Goal: Task Accomplishment & Management: Manage account settings

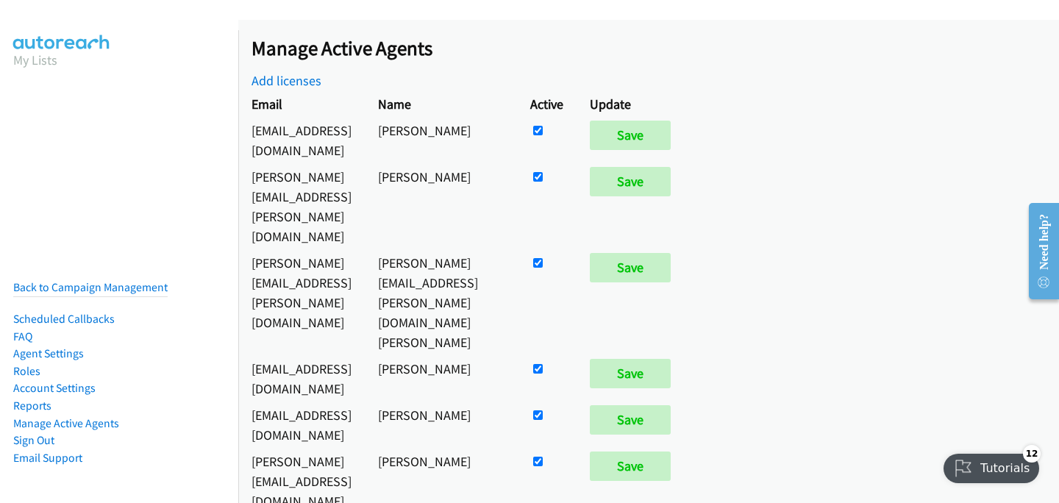
scroll to position [1476, 0]
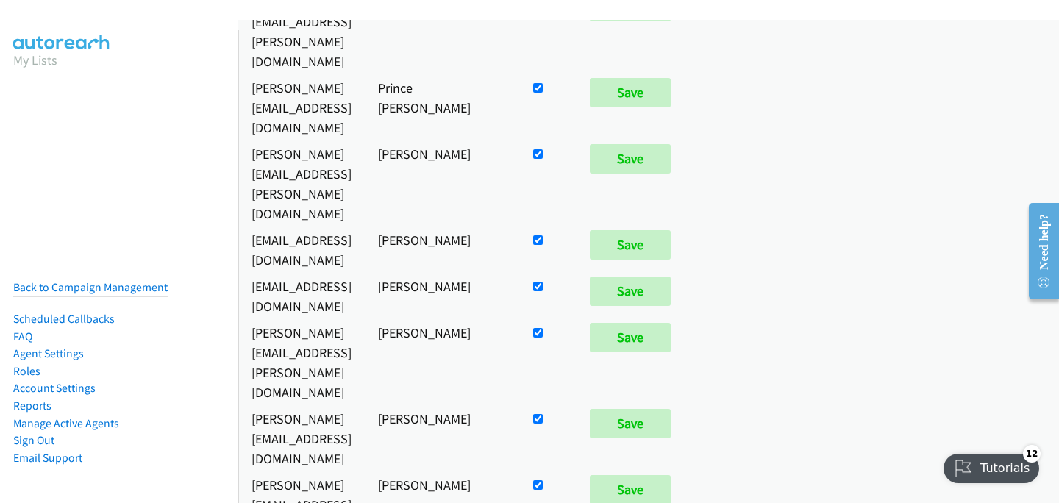
checkbox input "false"
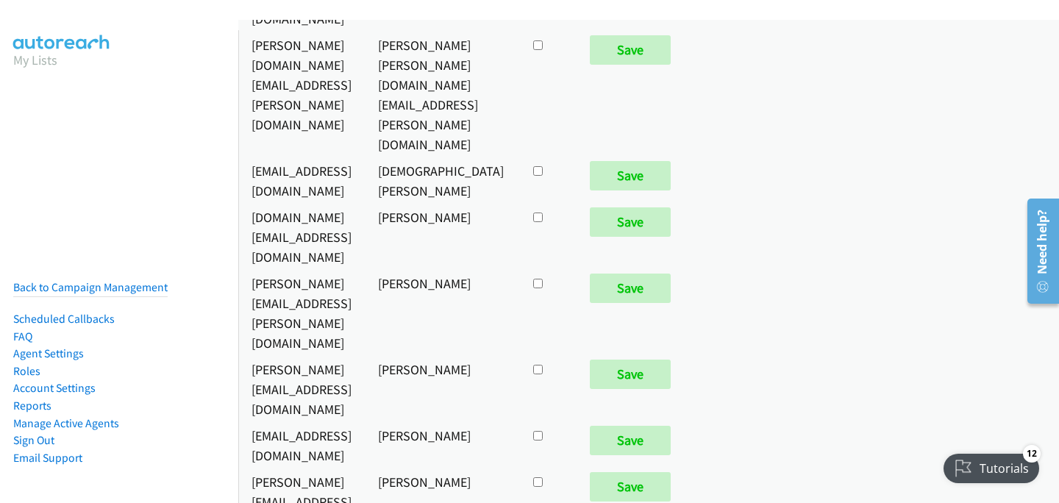
scroll to position [9743, 0]
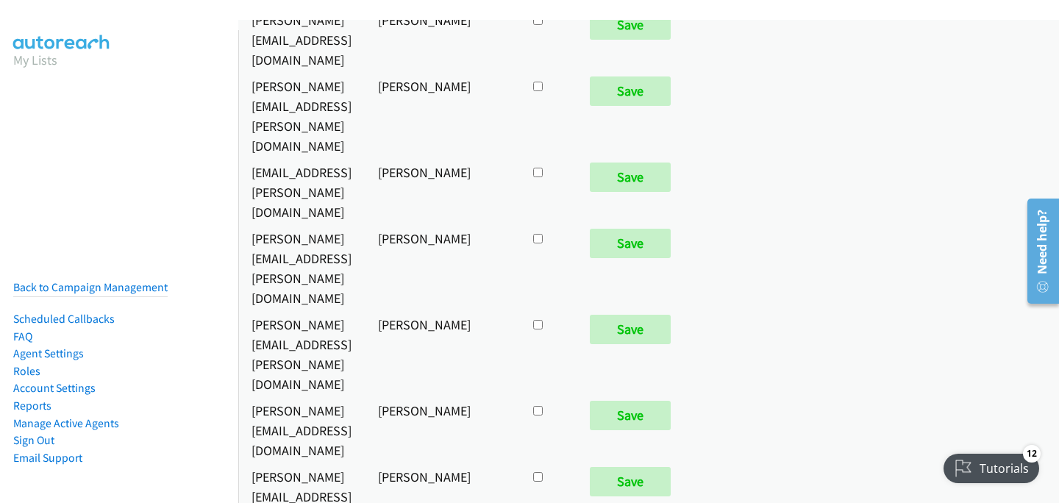
checkbox input "true"
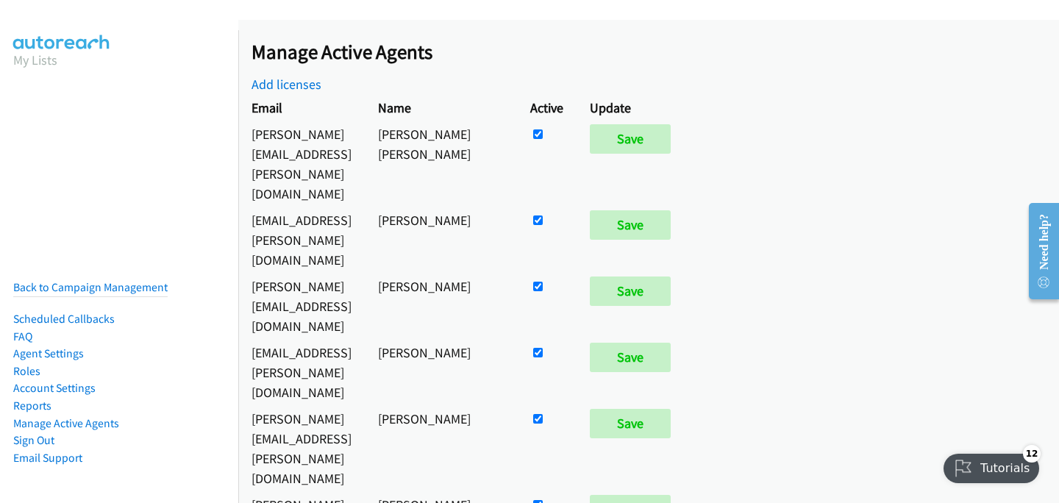
checkbox input "false"
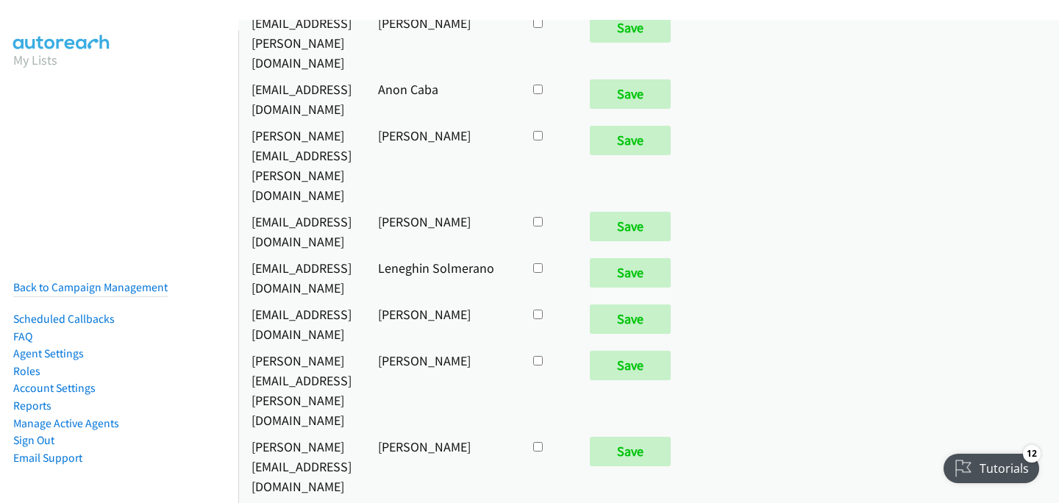
checkbox input "true"
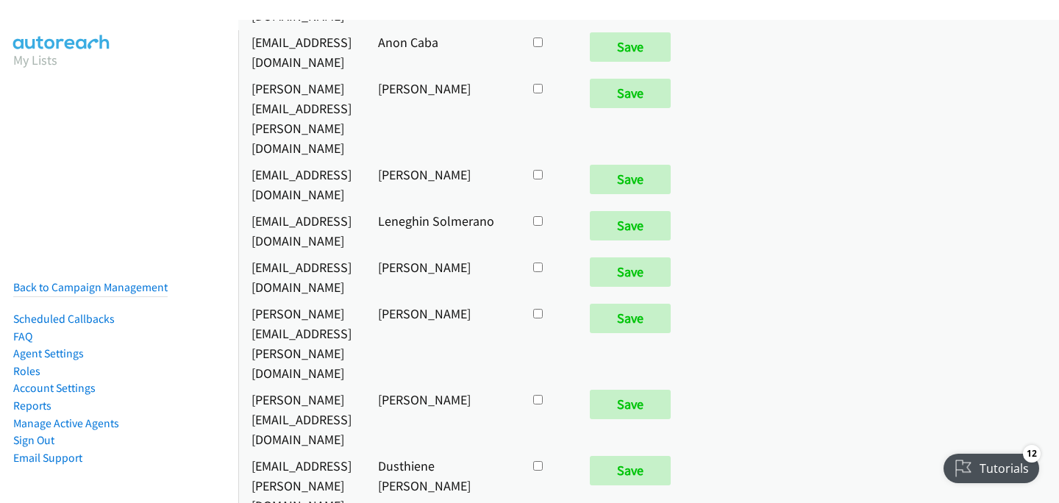
scroll to position [6411, 0]
